Goal: Task Accomplishment & Management: Complete application form

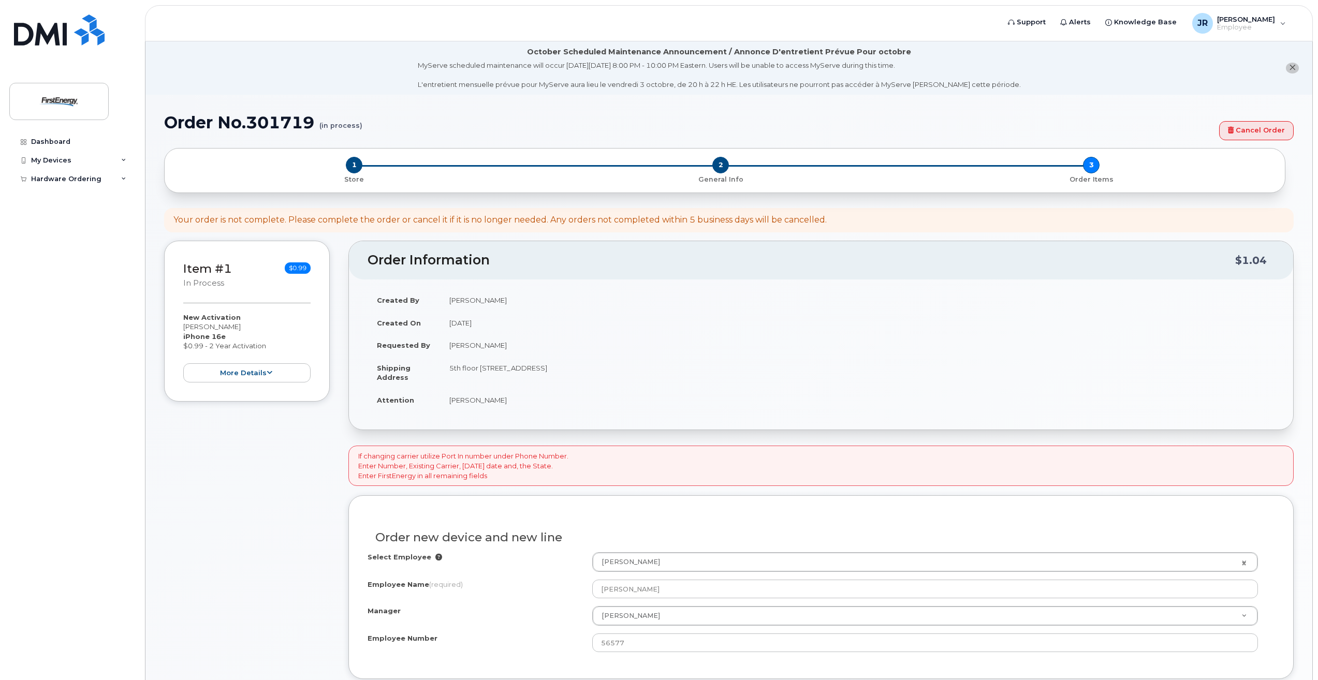
select select "2081696"
select select "Verizon Wireless"
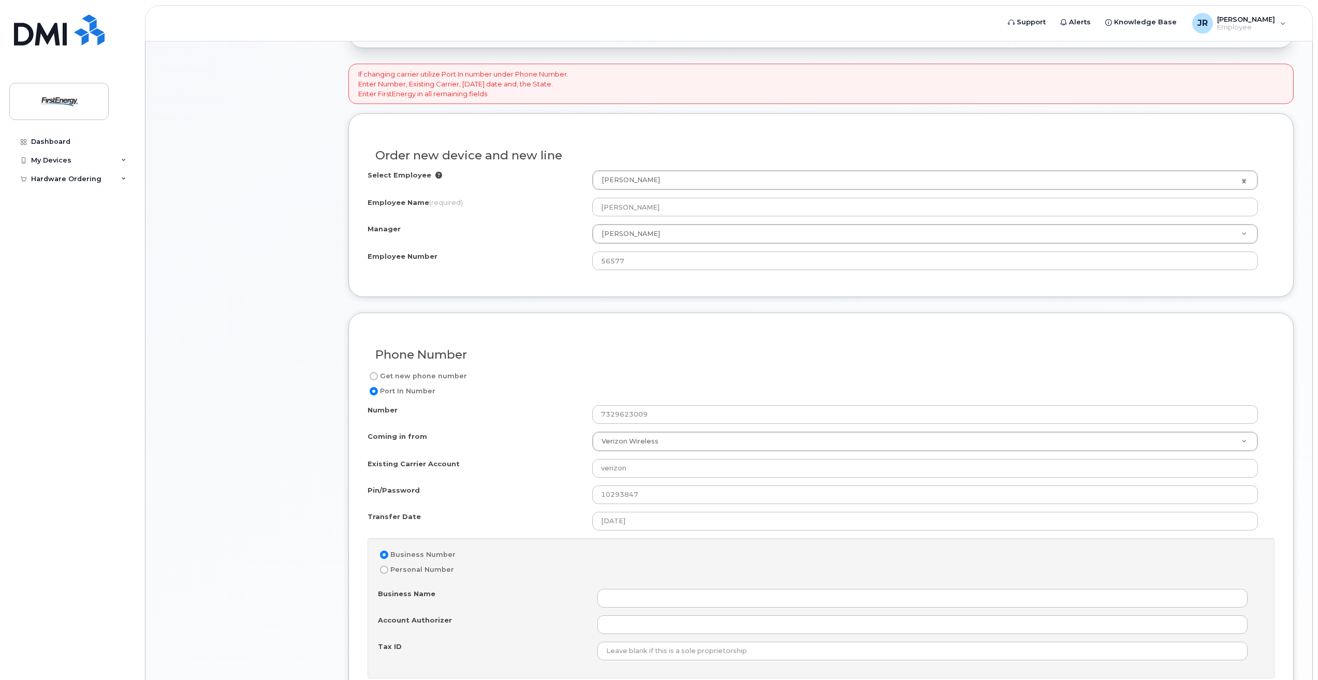
scroll to position [518, 0]
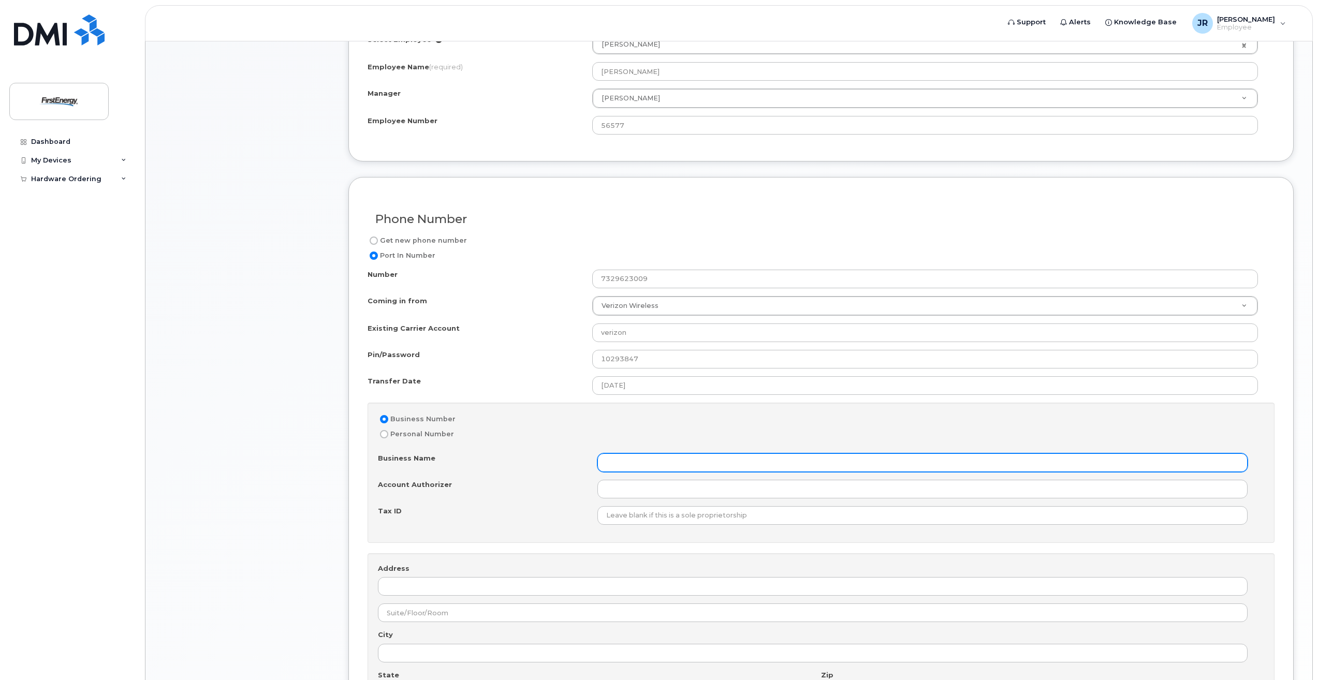
click at [637, 461] on input "Business Name" at bounding box center [922, 462] width 650 height 19
type input "F"
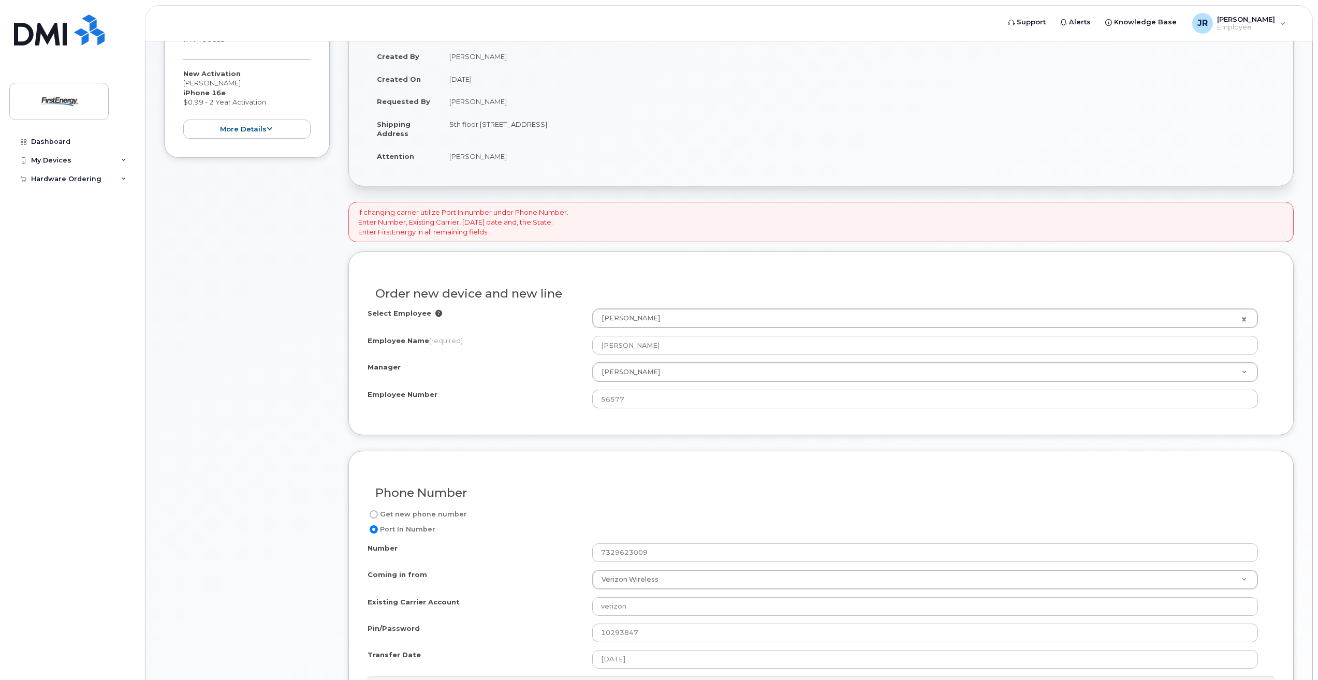
scroll to position [451, 0]
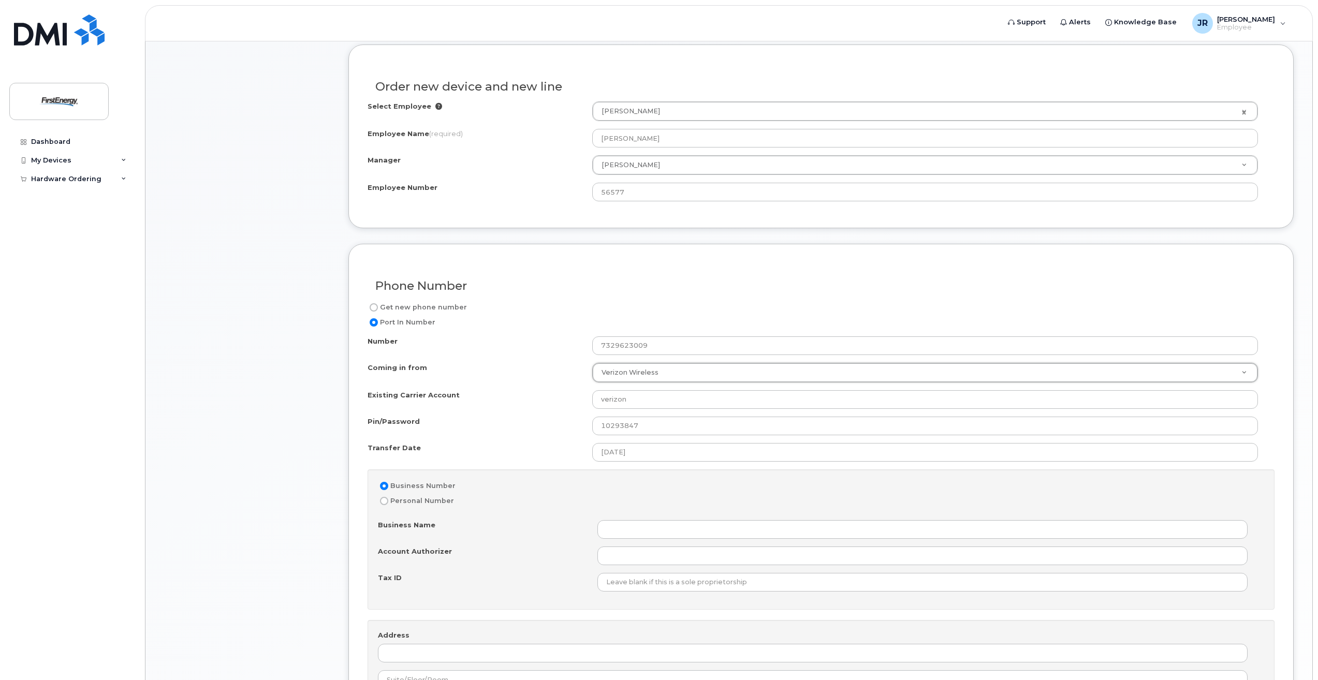
click at [531, 467] on div "Number 7329623009 Coming in from Verizon Wireless Coming in from AT&T Wireline …" at bounding box center [821, 562] width 907 height 452
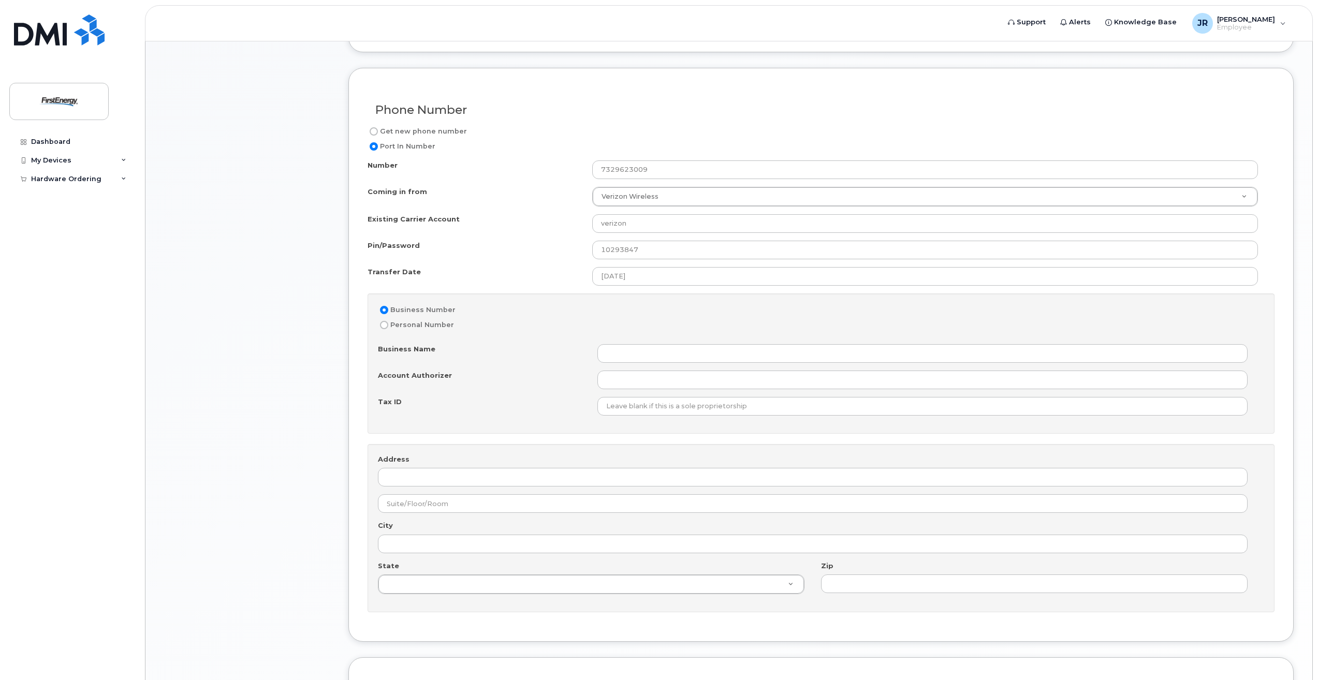
scroll to position [658, 0]
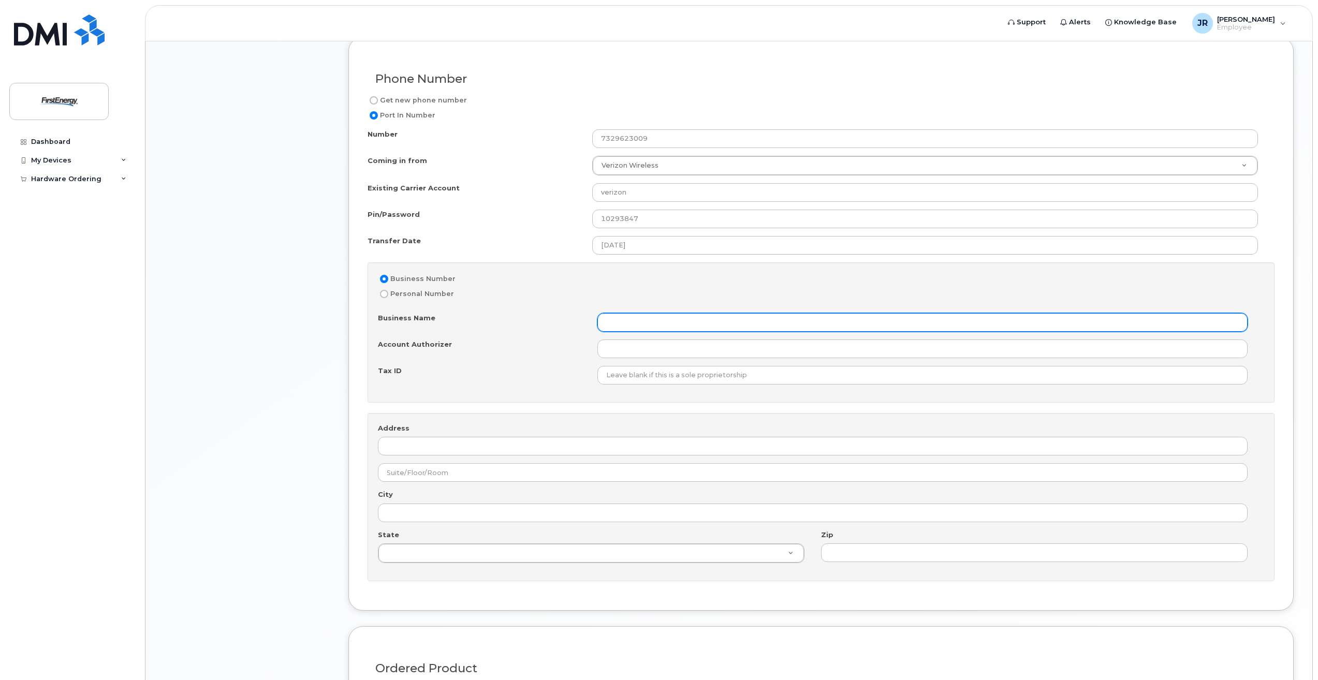
click at [615, 327] on input "Business Name" at bounding box center [922, 322] width 650 height 19
click at [626, 354] on input "Account Authorizer" at bounding box center [922, 349] width 650 height 19
click at [690, 339] on div "Business Name Account Authorizer Tax ID" at bounding box center [821, 348] width 886 height 71
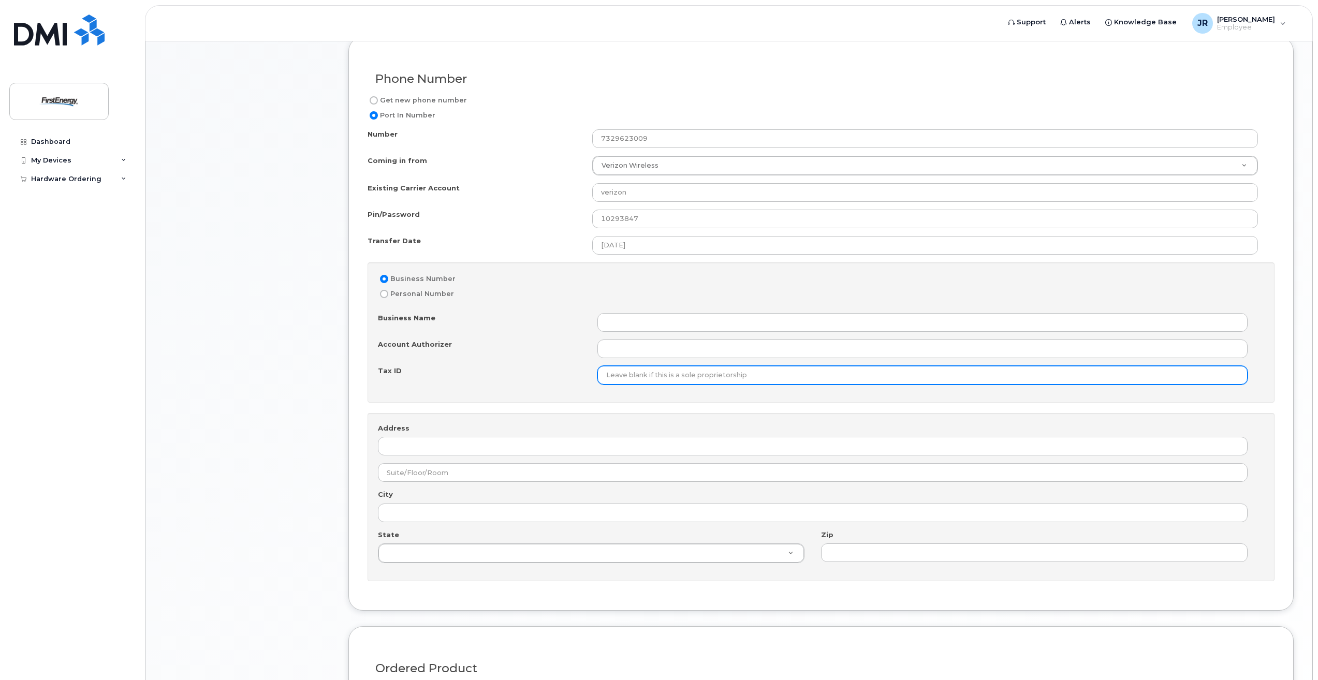
click at [677, 368] on input "Tax ID" at bounding box center [922, 375] width 650 height 19
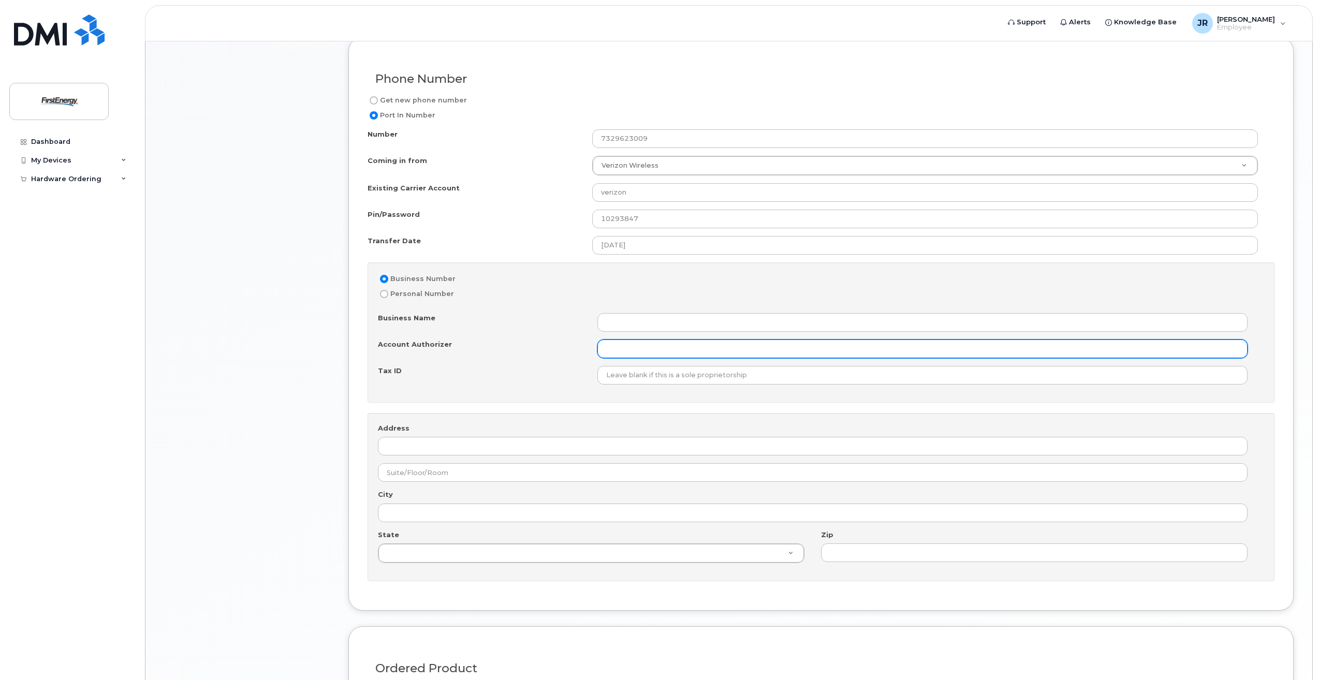
click at [677, 348] on input "Account Authorizer" at bounding box center [922, 349] width 650 height 19
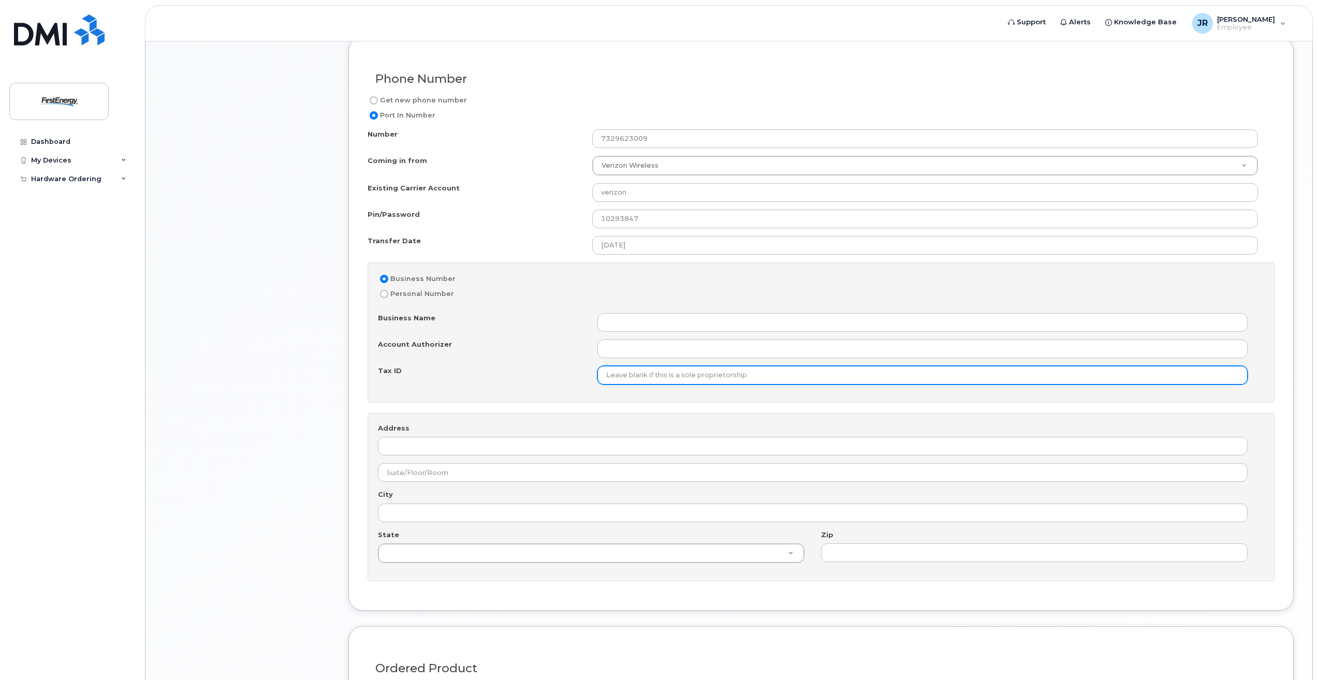
click at [672, 371] on input "Tax ID" at bounding box center [922, 375] width 650 height 19
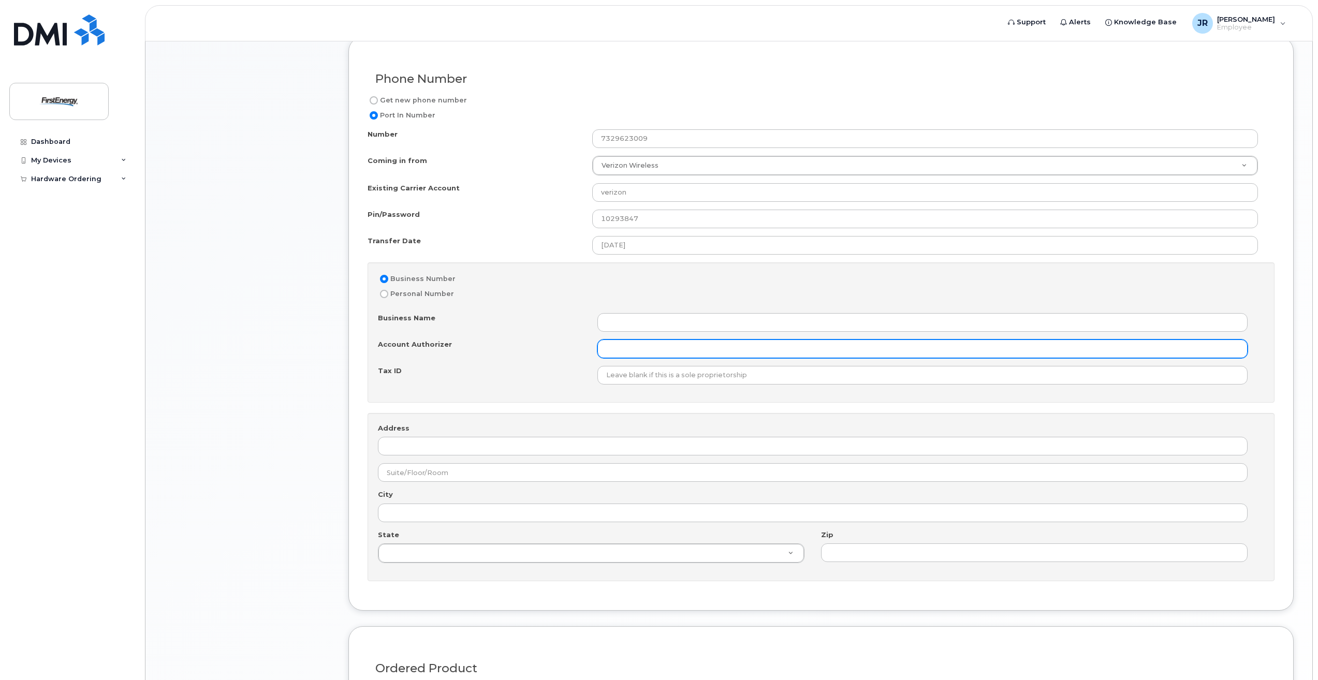
click at [667, 353] on input "Account Authorizer" at bounding box center [922, 349] width 650 height 19
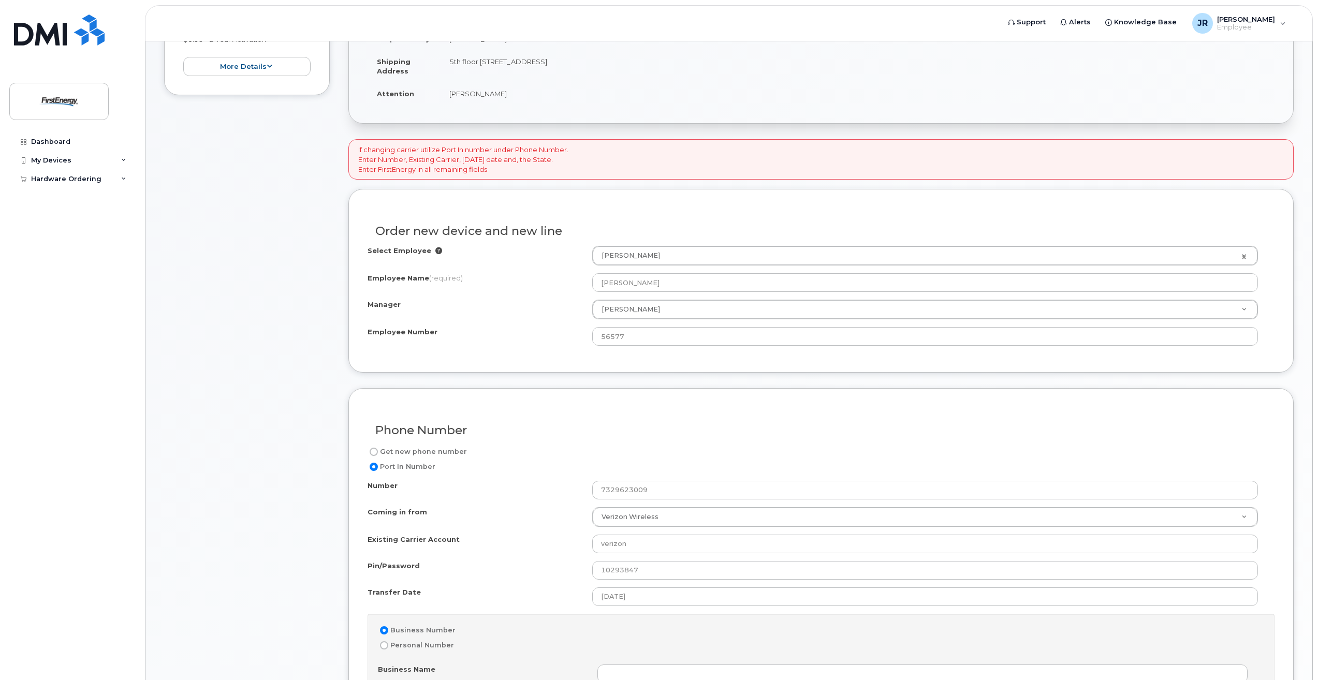
scroll to position [89, 0]
